Goal: Task Accomplishment & Management: Manage account settings

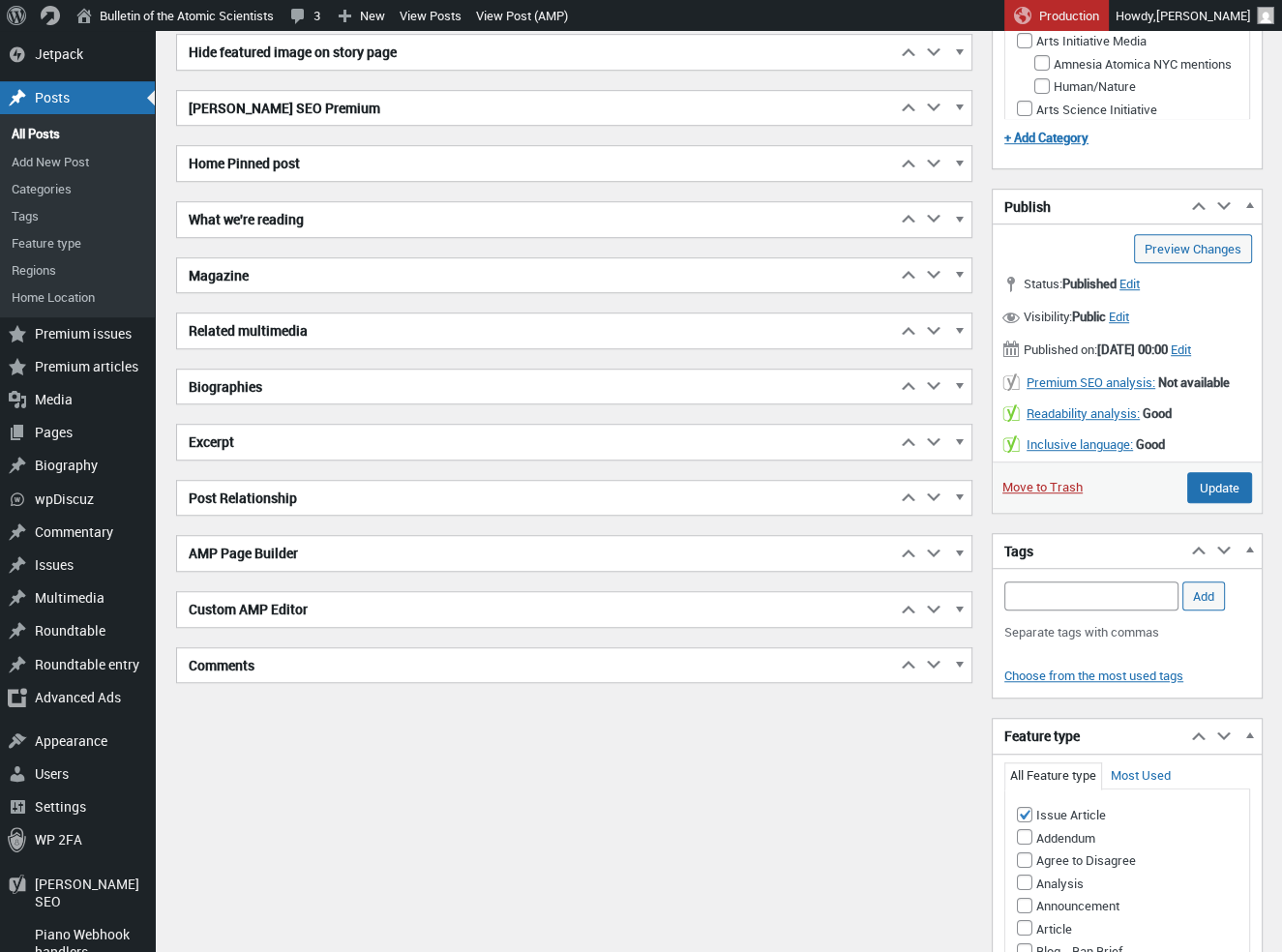
scroll to position [944, 0]
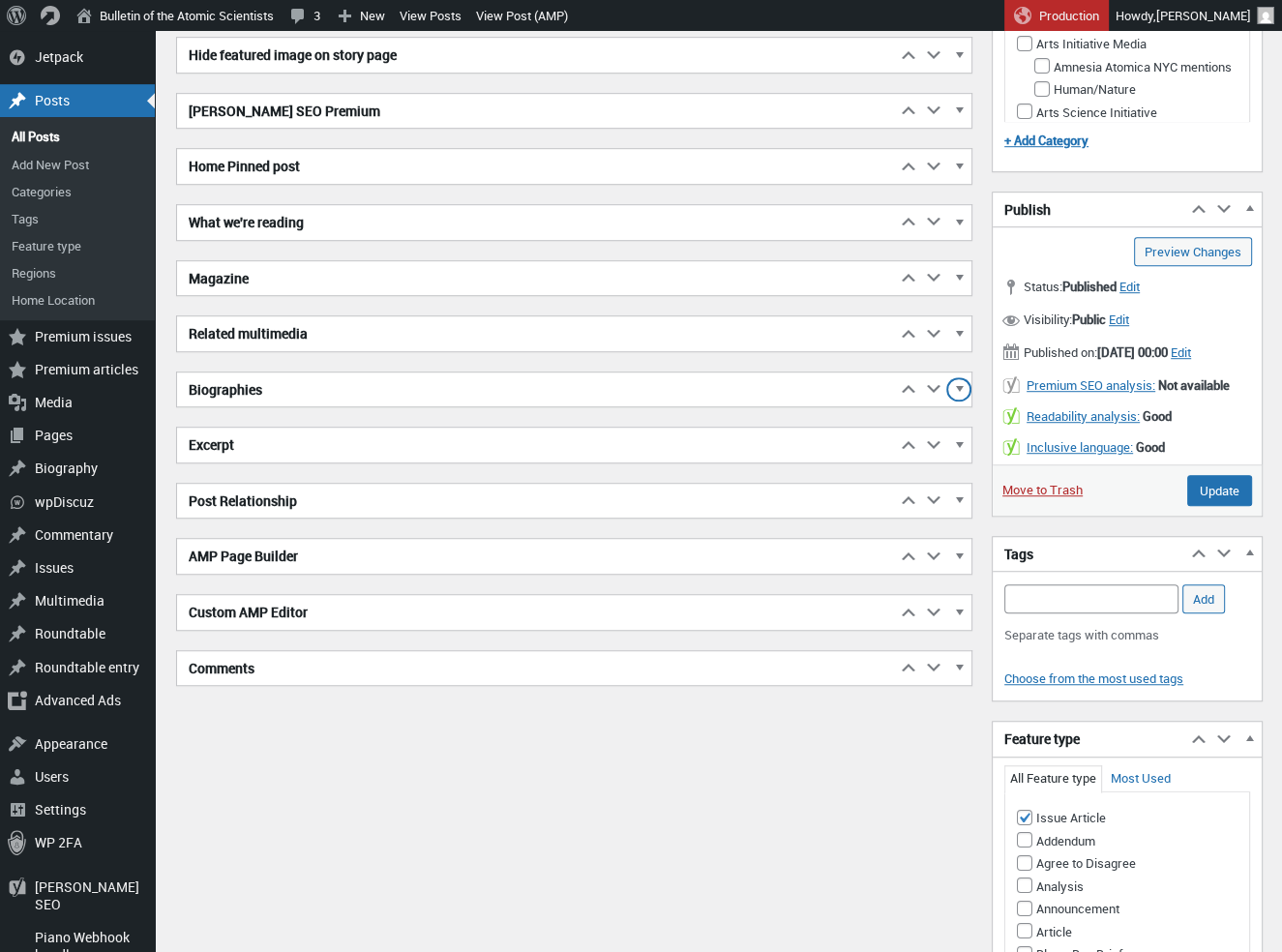
click at [958, 385] on span "button" at bounding box center [959, 393] width 20 height 18
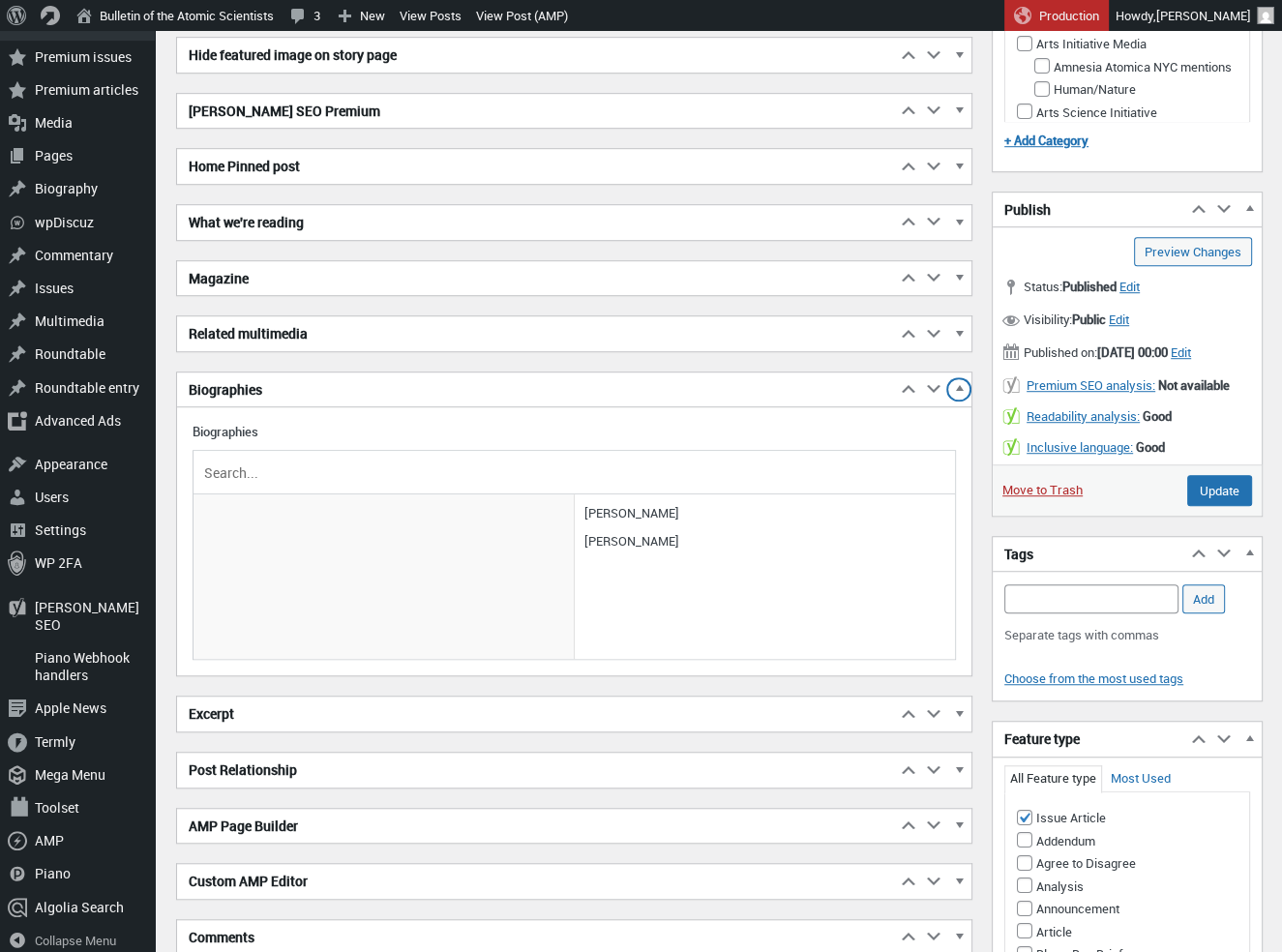
scroll to position [943, 0]
click at [253, 471] on input "text" at bounding box center [574, 474] width 748 height 29
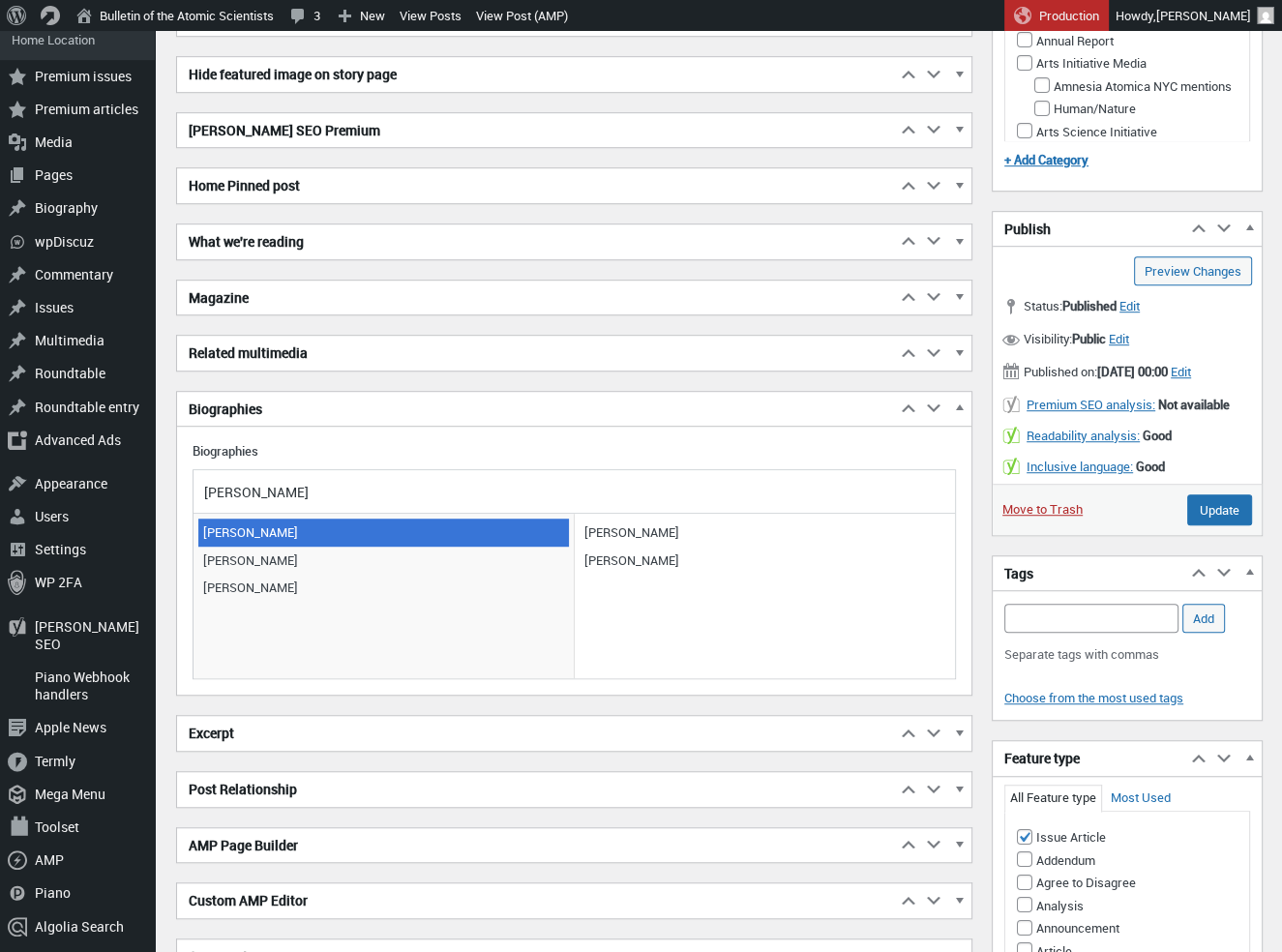
type input "[PERSON_NAME]"
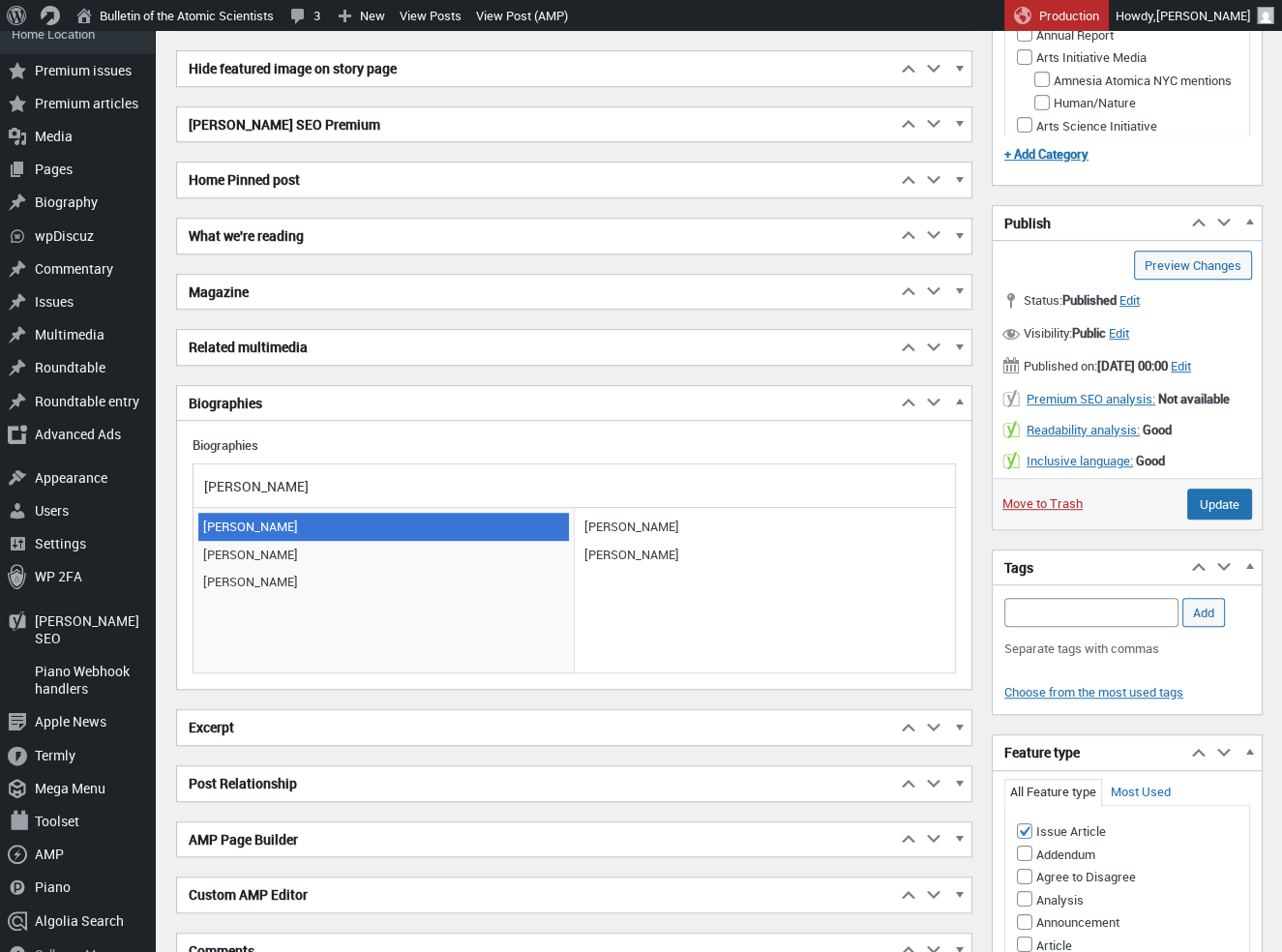
click at [252, 516] on span "[PERSON_NAME]" at bounding box center [384, 526] width 371 height 27
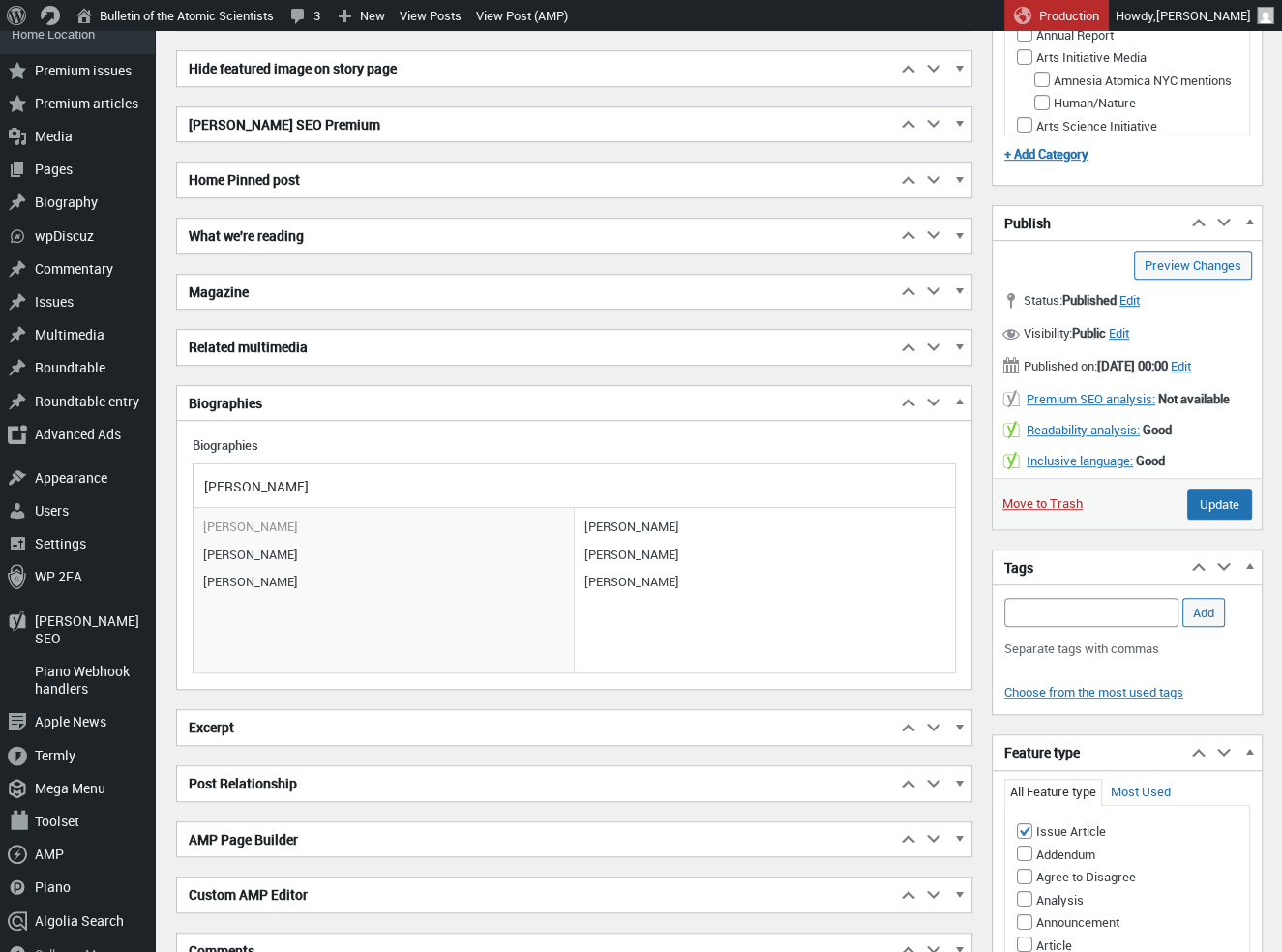
scroll to position [931, 0]
drag, startPoint x: 1221, startPoint y: 513, endPoint x: 1193, endPoint y: 515, distance: 28.1
click at [1221, 513] on input "Update" at bounding box center [1219, 503] width 65 height 31
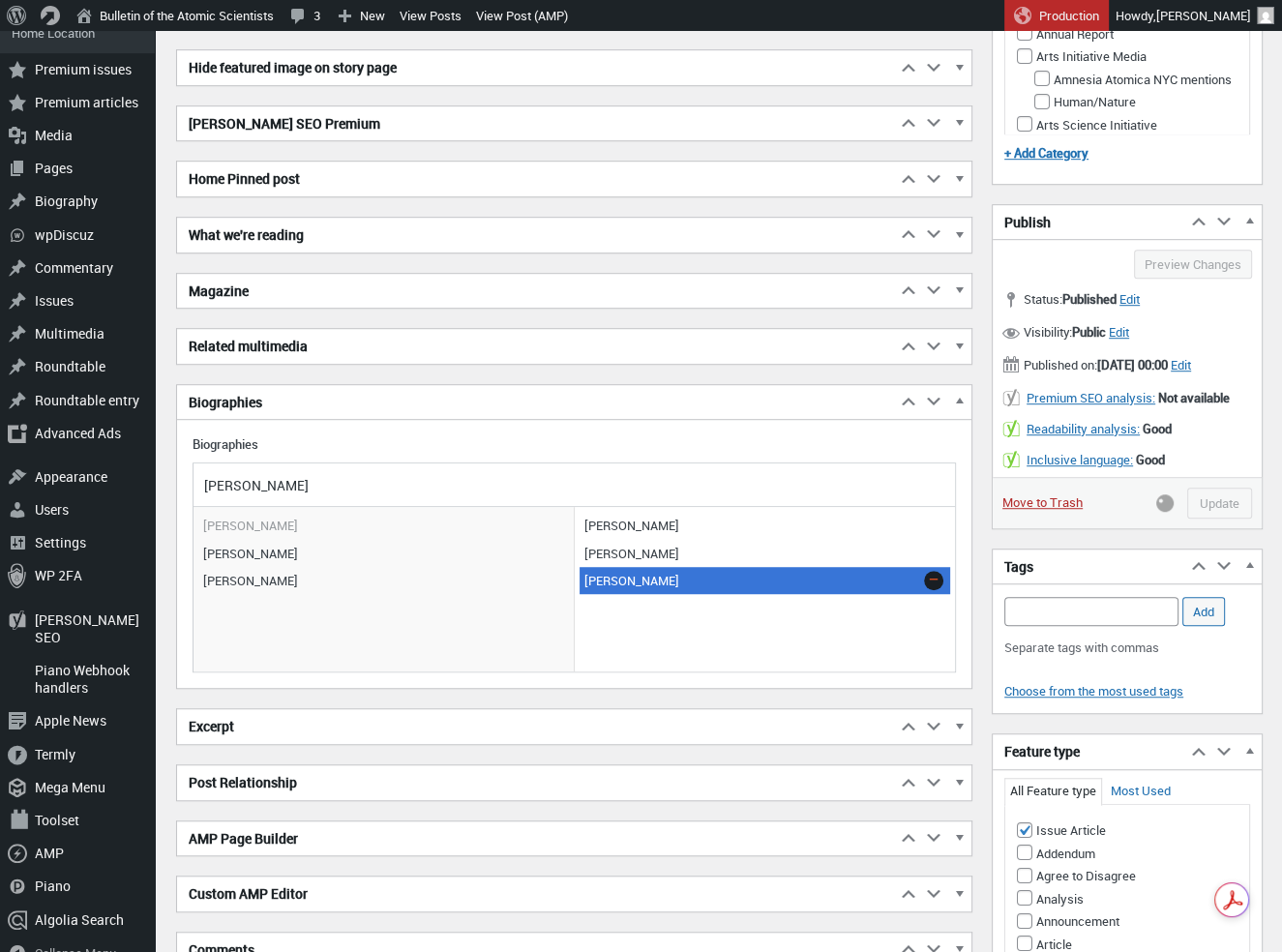
click at [937, 571] on link at bounding box center [934, 580] width 20 height 20
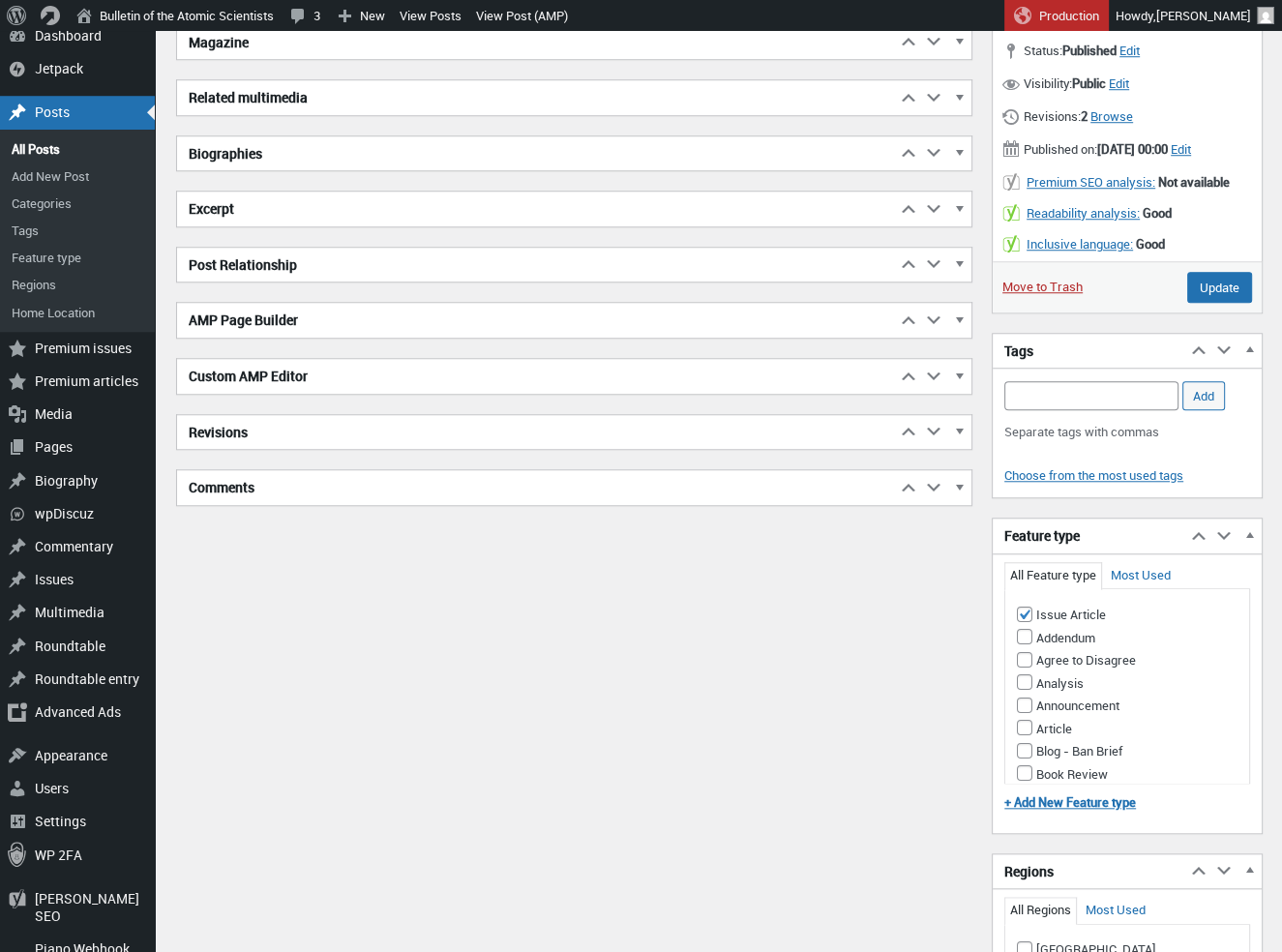
scroll to position [1274, 0]
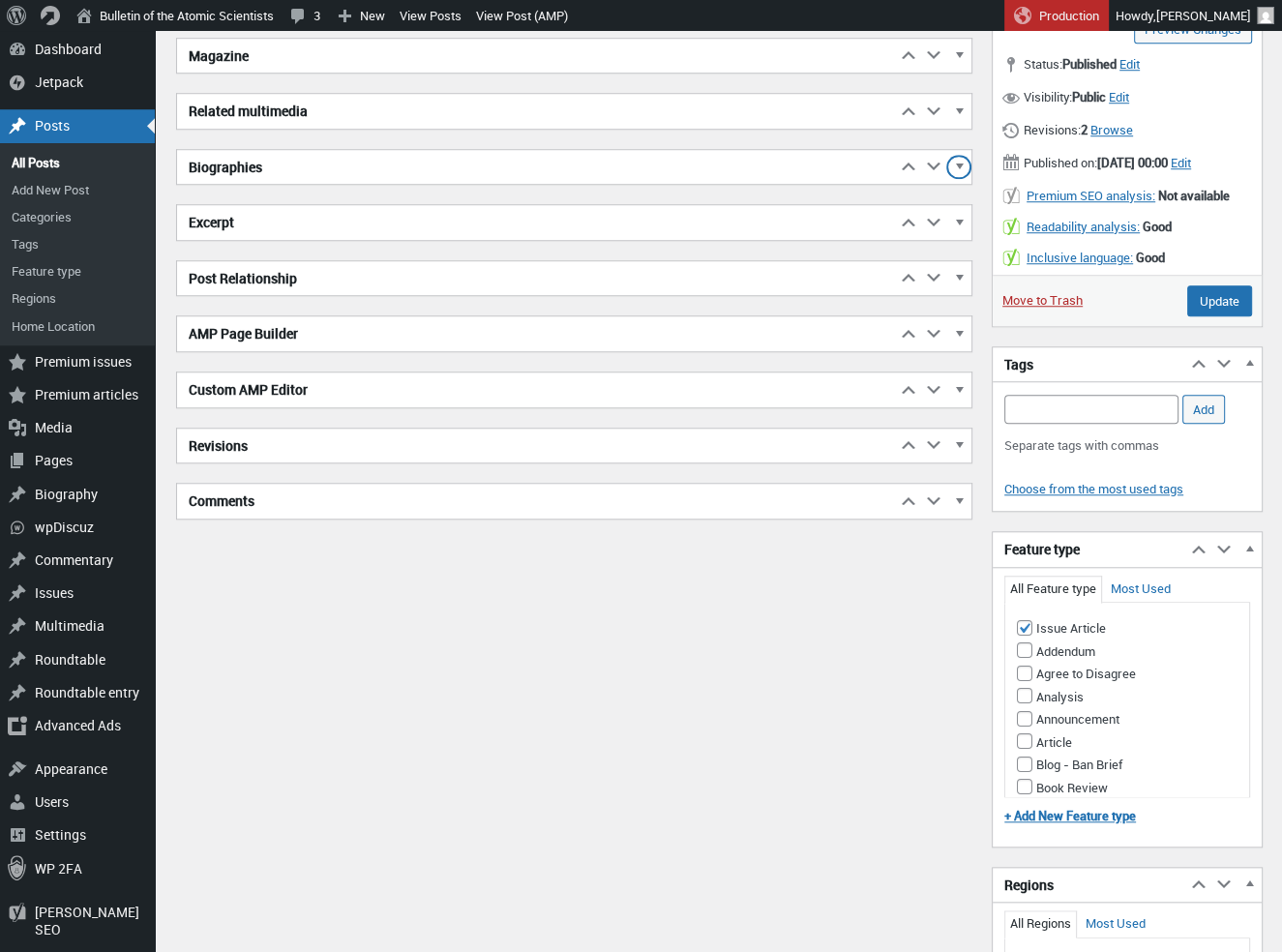
click at [961, 161] on span "button" at bounding box center [959, 170] width 20 height 18
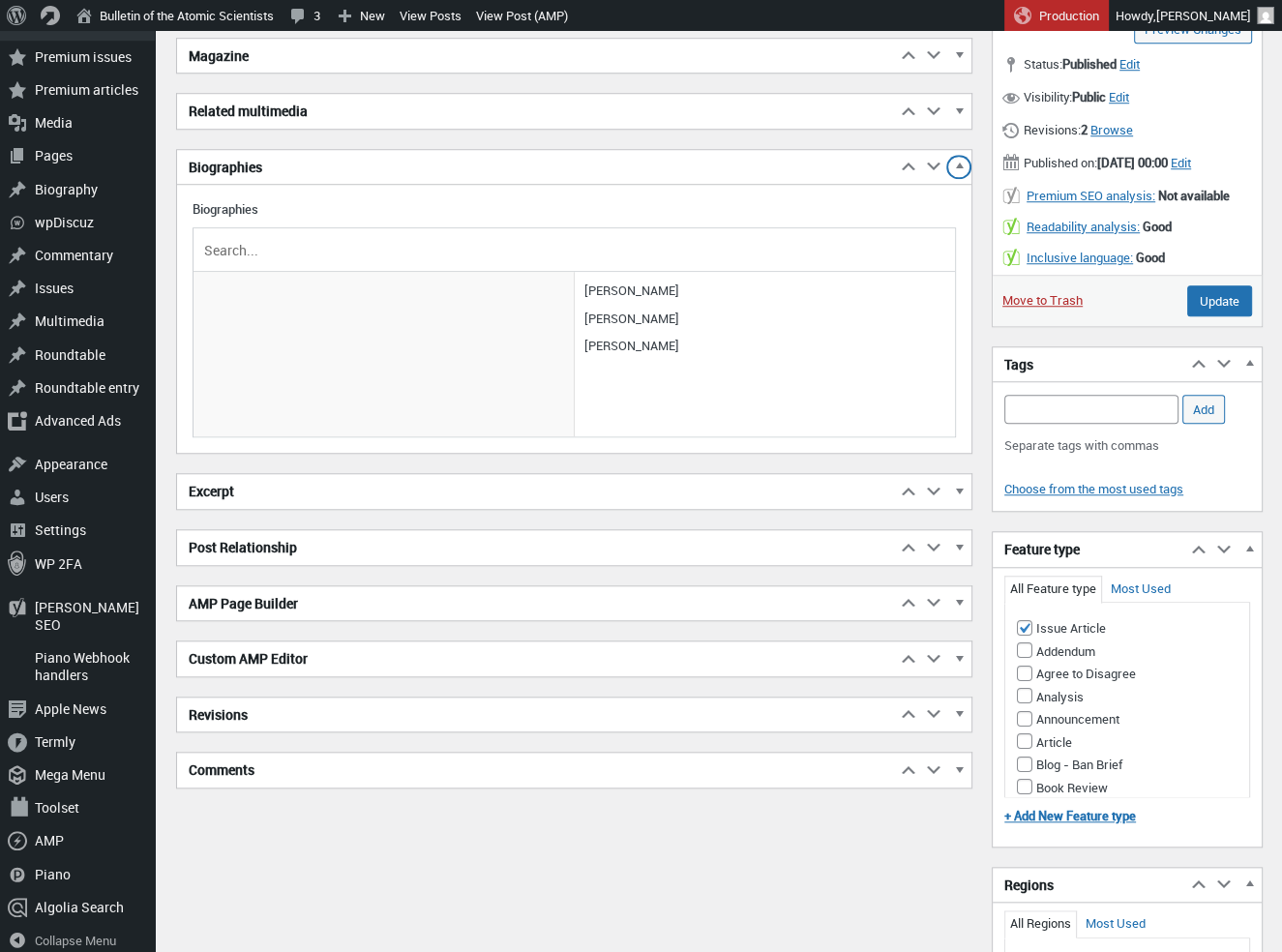
scroll to position [1273, 0]
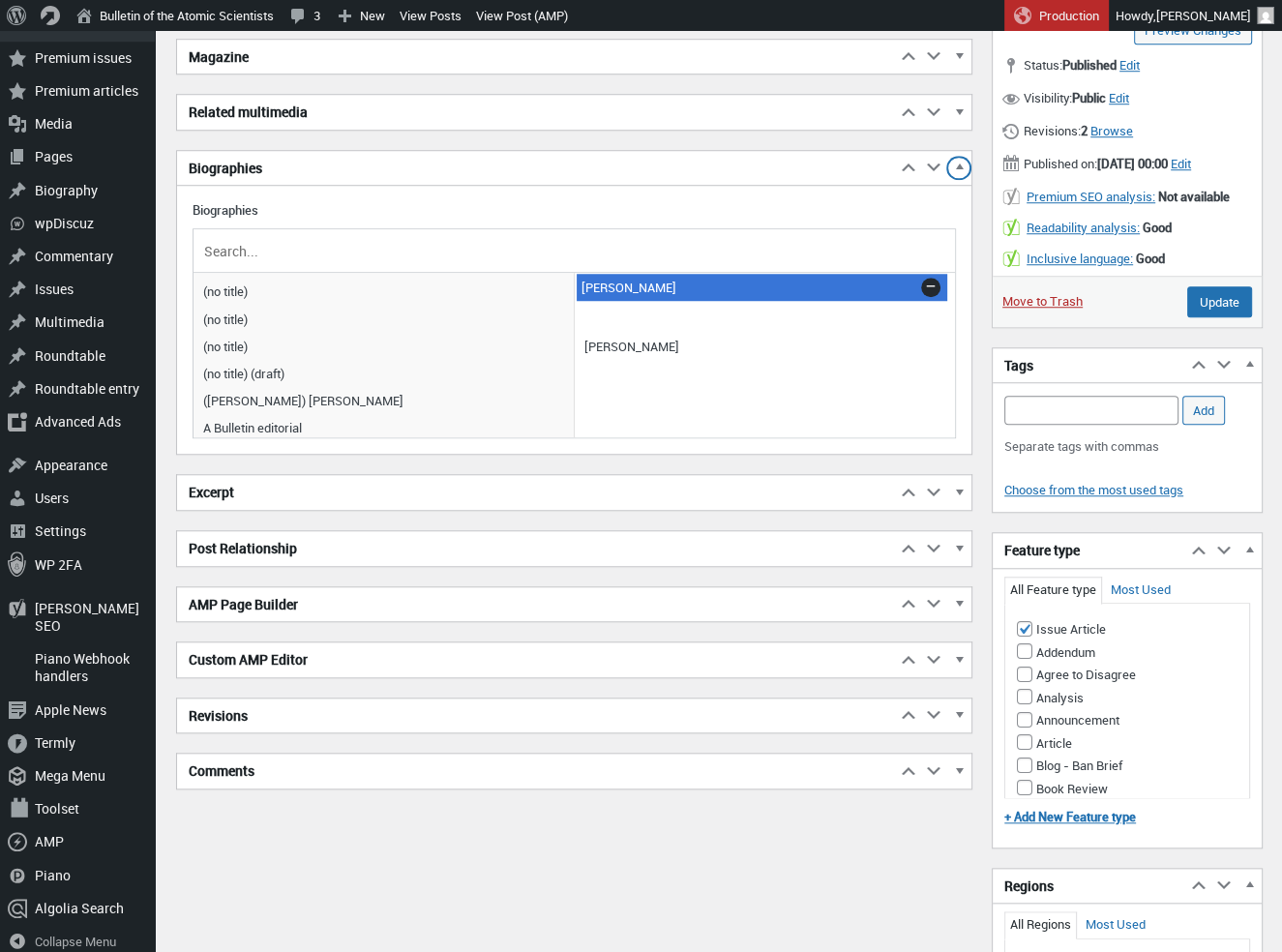
drag, startPoint x: 620, startPoint y: 344, endPoint x: 618, endPoint y: 286, distance: 58.0
drag, startPoint x: 618, startPoint y: 309, endPoint x: 623, endPoint y: 277, distance: 32.4
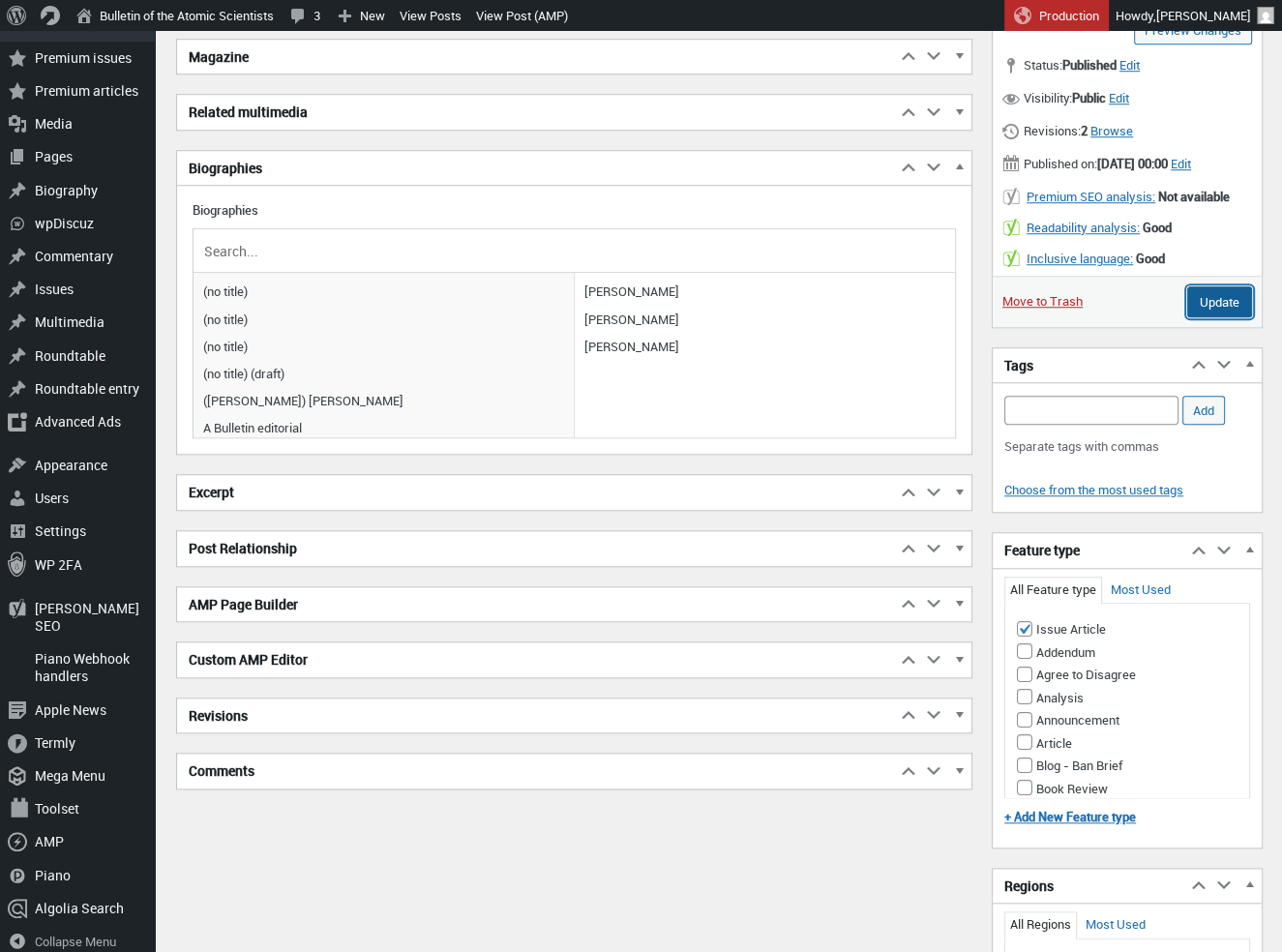
click at [1231, 315] on input "Update" at bounding box center [1219, 302] width 65 height 31
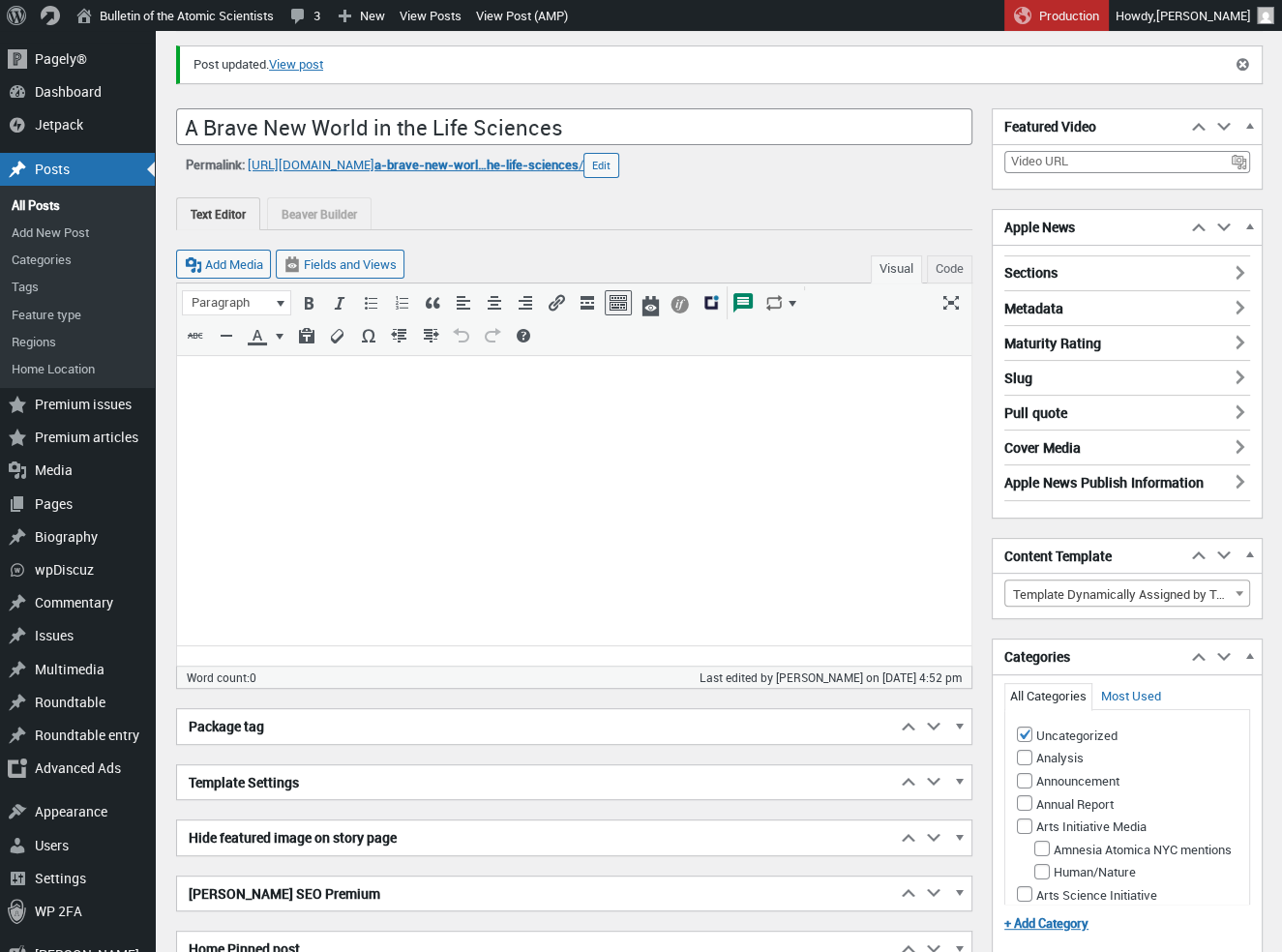
scroll to position [266, 0]
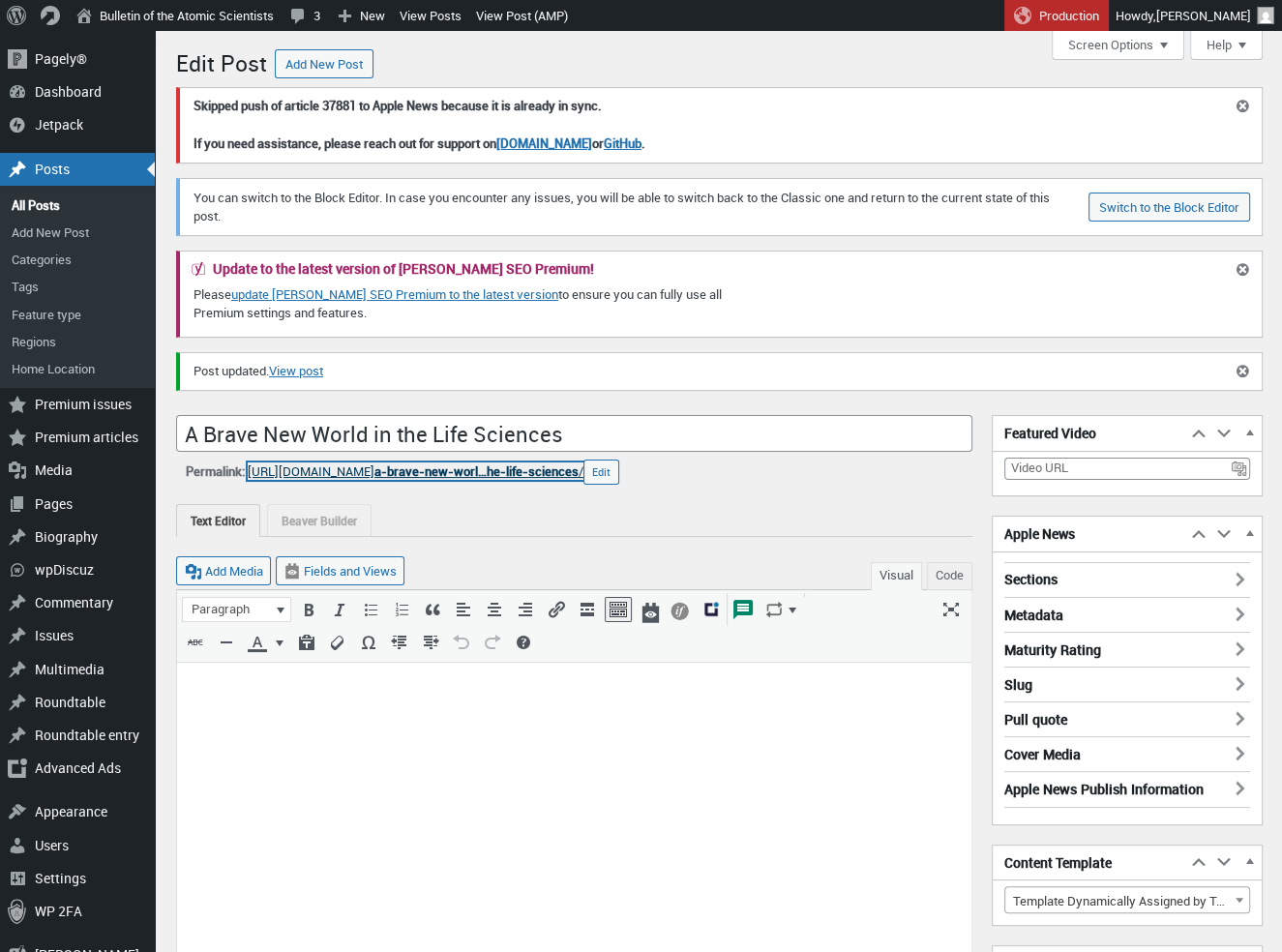
click at [484, 471] on span "a-brave-new-worl…he-life-sciences" at bounding box center [477, 472] width 205 height 18
